Goal: Transaction & Acquisition: Book appointment/travel/reservation

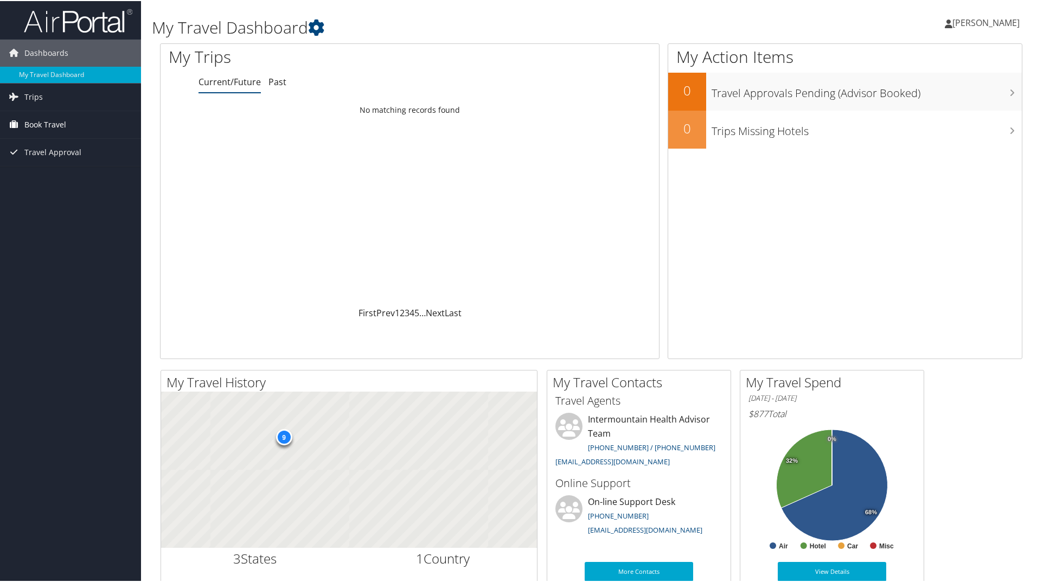
click at [48, 126] on span "Book Travel" at bounding box center [45, 123] width 42 height 27
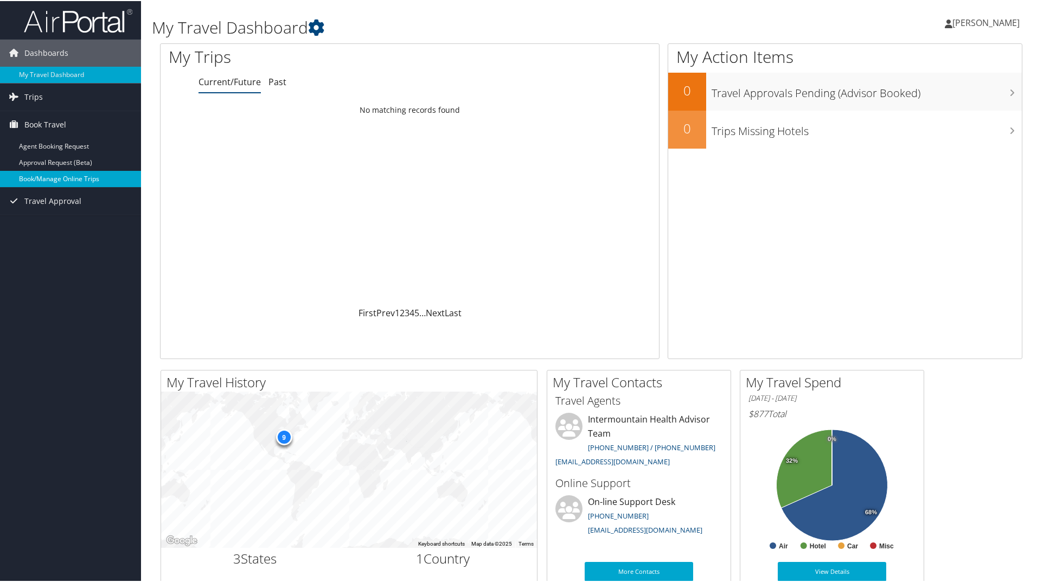
click at [73, 180] on link "Book/Manage Online Trips" at bounding box center [70, 178] width 141 height 16
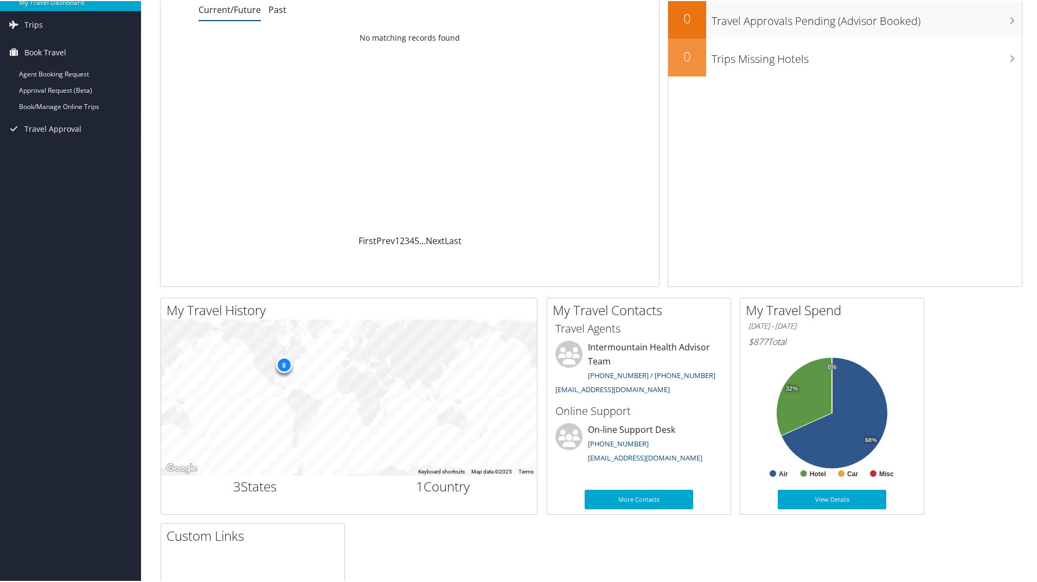
scroll to position [54, 0]
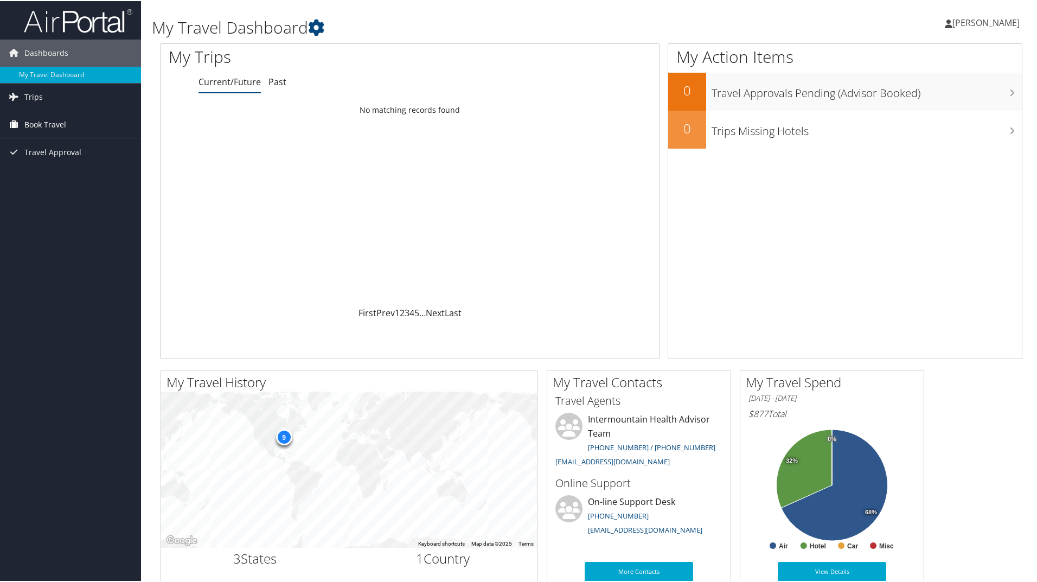
click at [54, 125] on span "Book Travel" at bounding box center [45, 123] width 42 height 27
click at [57, 177] on link "Book/Manage Online Trips" at bounding box center [70, 178] width 141 height 16
